Goal: Find contact information: Find contact information

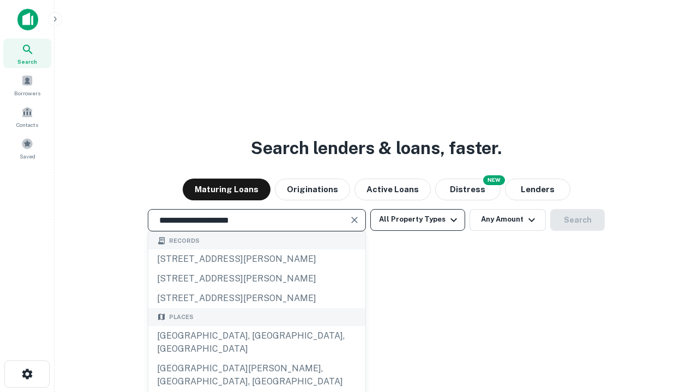
click at [256, 359] on div "Santa Monica, CA, USA" at bounding box center [256, 342] width 217 height 33
click at [417, 220] on button "All Property Types" at bounding box center [417, 220] width 95 height 22
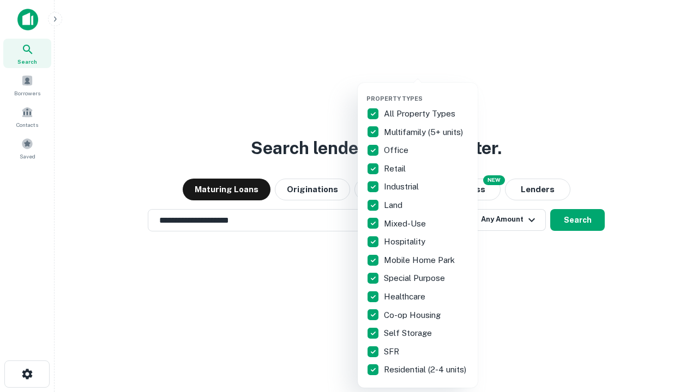
type input "**********"
click at [426, 92] on button "button" at bounding box center [426, 92] width 120 height 1
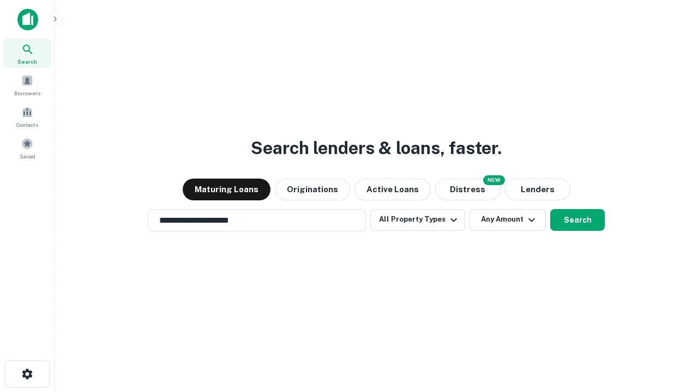
scroll to position [7, 131]
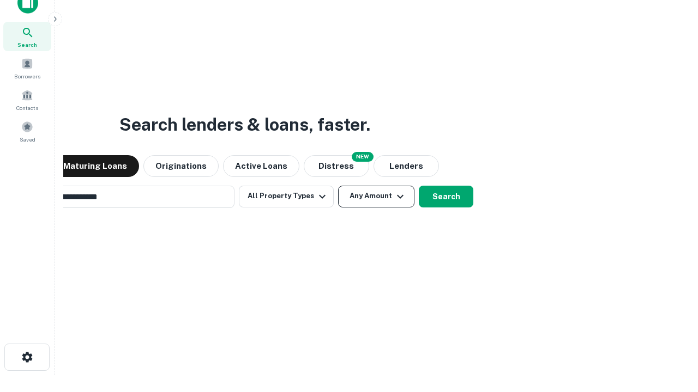
click at [338, 186] on button "Any Amount" at bounding box center [376, 197] width 76 height 22
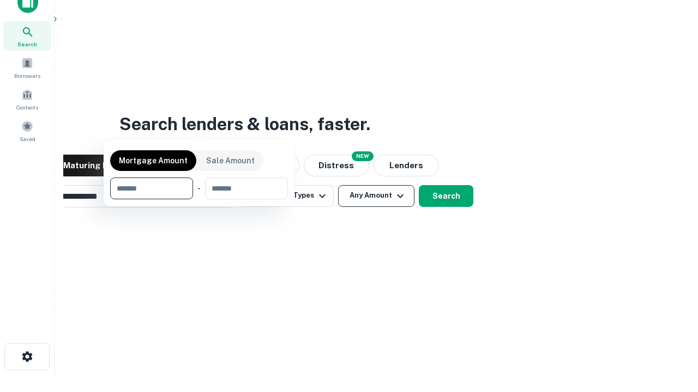
scroll to position [78, 308]
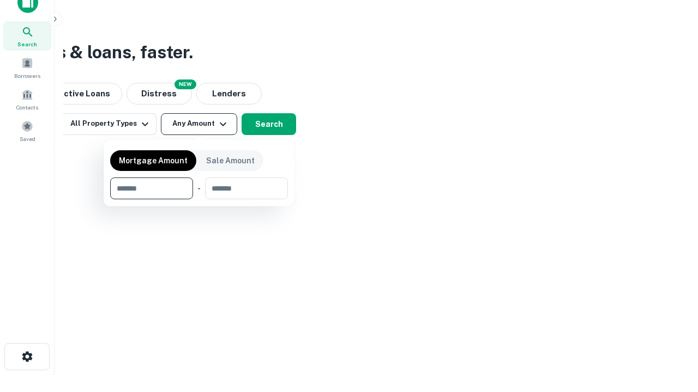
type input "*******"
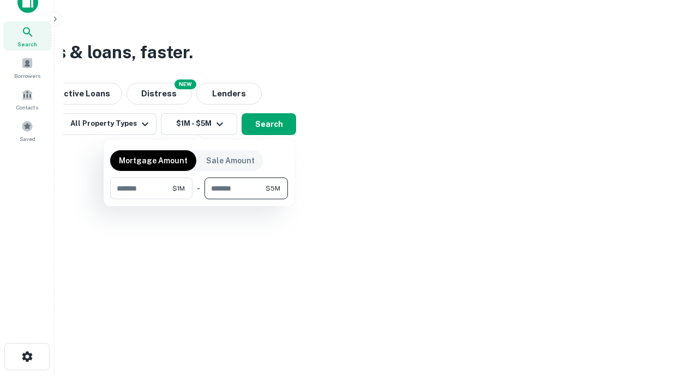
type input "*******"
click at [199, 199] on button "button" at bounding box center [199, 199] width 178 height 1
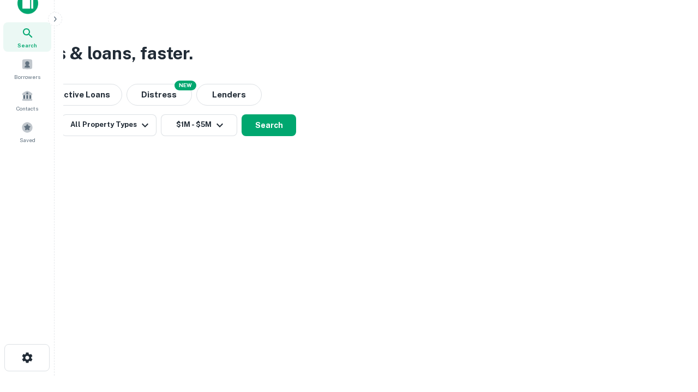
scroll to position [7, 201]
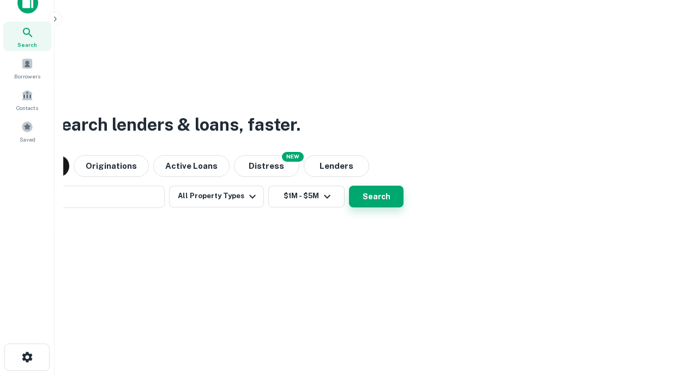
click at [349, 186] on button "Search" at bounding box center [376, 197] width 55 height 22
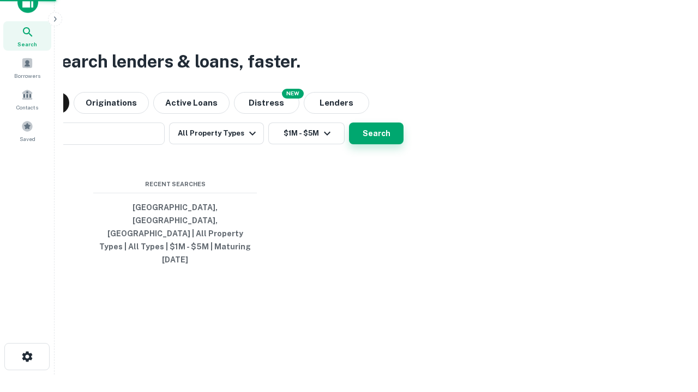
scroll to position [29, 308]
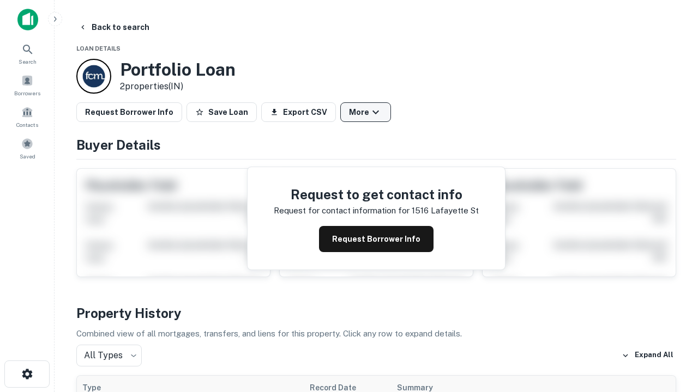
click at [365, 112] on button "More" at bounding box center [365, 112] width 51 height 20
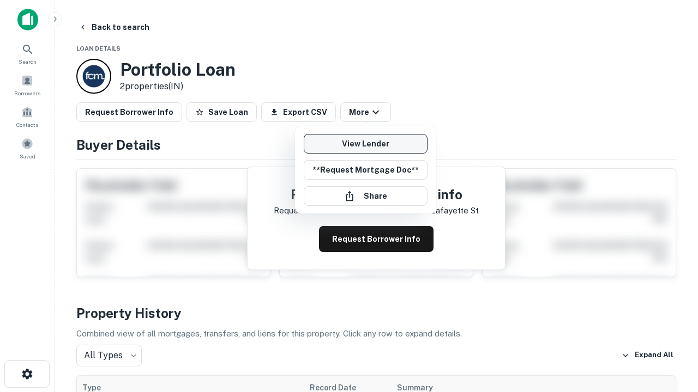
click at [365, 144] on link "View Lender" at bounding box center [366, 144] width 124 height 20
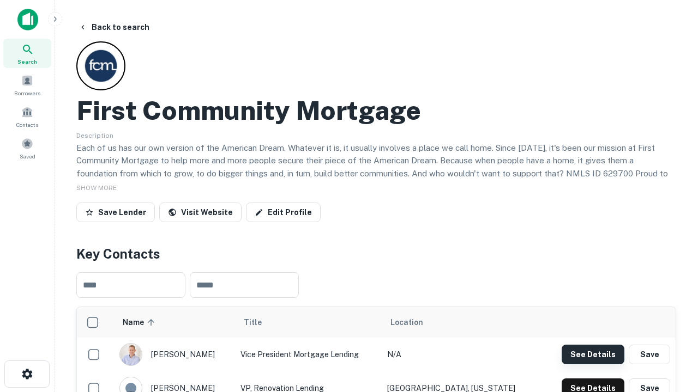
click at [592, 354] on button "See Details" at bounding box center [592, 355] width 63 height 20
click at [27, 374] on icon "button" at bounding box center [27, 374] width 13 height 13
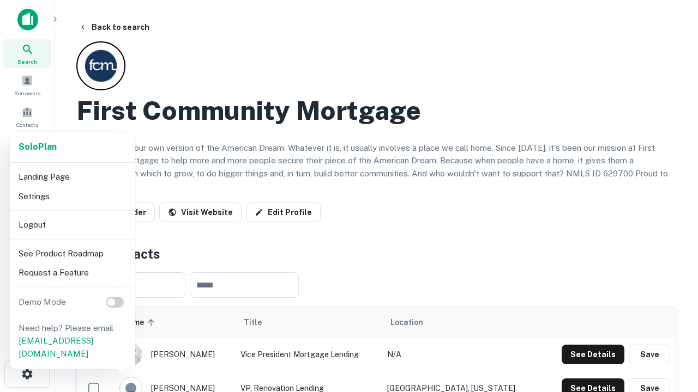
click at [72, 225] on li "Logout" at bounding box center [72, 225] width 117 height 20
